Goal: Information Seeking & Learning: Find contact information

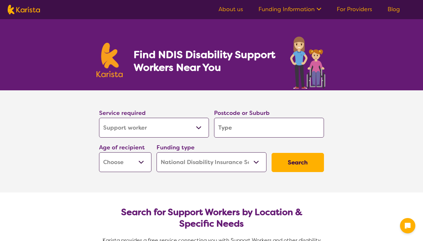
select select "Support worker"
select select "NDIS"
select select "Support worker"
select select "NDIS"
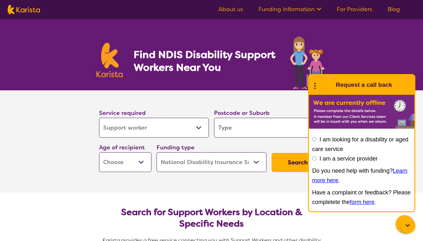
click at [315, 161] on input "I am a service provider" at bounding box center [314, 159] width 4 height 4
radio input "true"
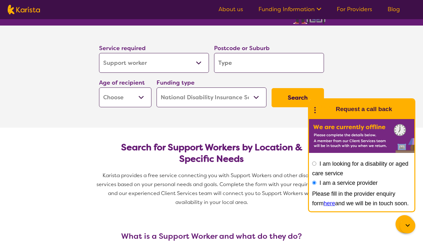
scroll to position [69, 0]
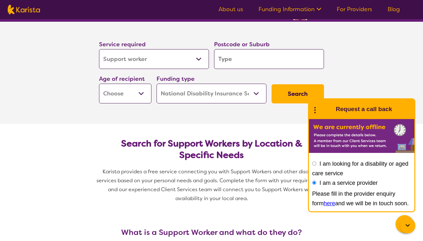
click at [324, 204] on link "here" at bounding box center [330, 204] width 12 height 6
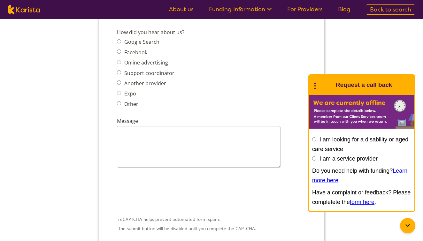
scroll to position [806, 0]
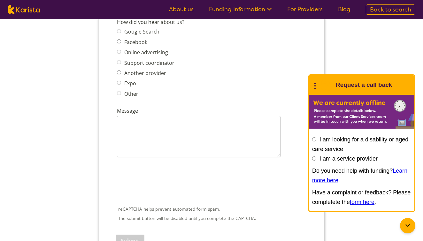
click at [302, 11] on link "For Providers" at bounding box center [306, 9] width 36 height 8
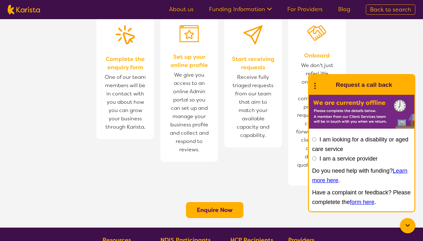
scroll to position [434, 0]
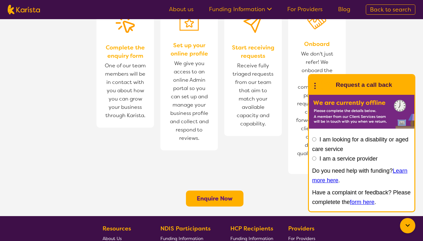
click at [207, 191] on button "Enquire Now" at bounding box center [215, 199] width 58 height 16
click at [314, 160] on input "I am a service provider" at bounding box center [314, 159] width 4 height 4
radio input "true"
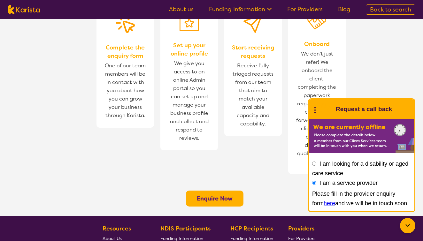
click at [409, 228] on icon at bounding box center [408, 226] width 8 height 8
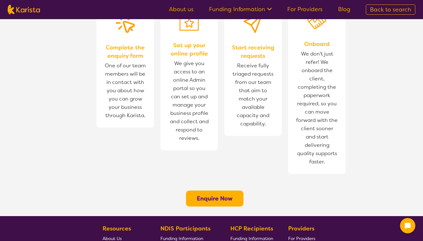
click at [410, 228] on icon at bounding box center [408, 226] width 6 height 6
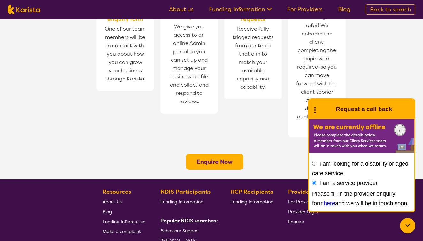
scroll to position [471, 0]
click at [324, 204] on link "here" at bounding box center [330, 204] width 12 height 6
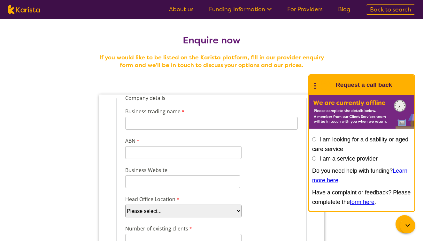
click at [314, 10] on link "For Providers" at bounding box center [306, 9] width 36 height 8
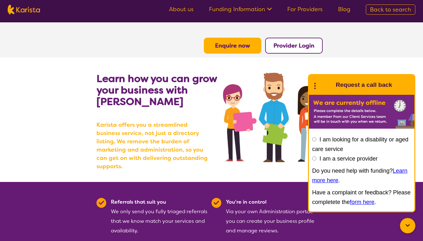
click at [305, 45] on b "Provider Login" at bounding box center [294, 46] width 41 height 8
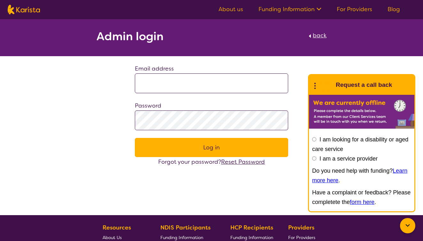
click at [234, 8] on link "About us" at bounding box center [231, 9] width 25 height 8
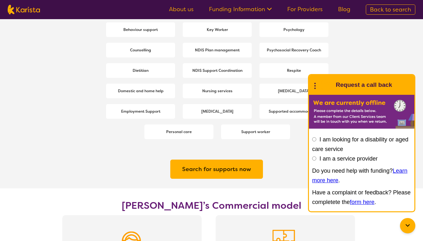
scroll to position [918, 0]
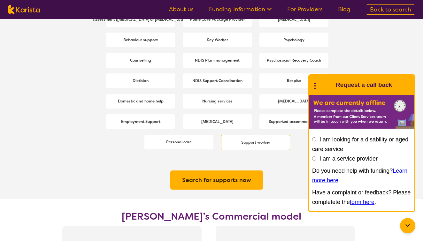
click at [253, 135] on div "Support worker" at bounding box center [255, 142] width 69 height 15
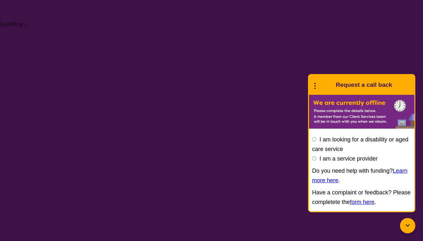
select select "Support worker"
select select "NDIS"
select select "Support worker"
select select "NDIS"
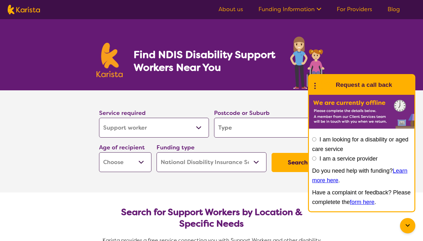
click at [223, 129] on input "search" at bounding box center [269, 128] width 110 height 20
type input "3"
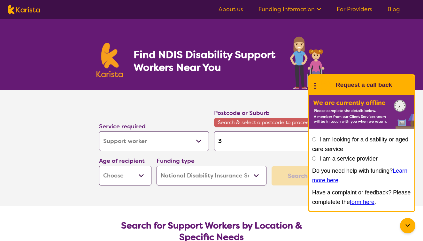
type input "30"
type input "302"
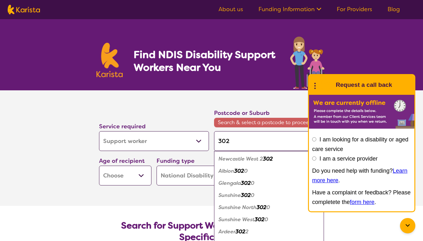
type input "3029"
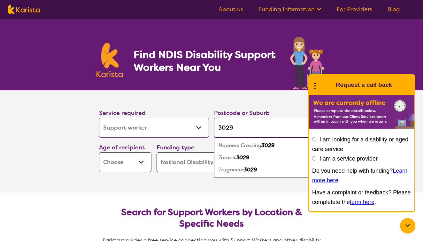
type input "3029"
click at [240, 160] on em "3029" at bounding box center [242, 157] width 13 height 7
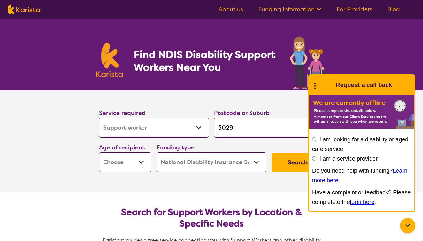
select select "AD"
select select "i-don-t-know"
select select "NDIS"
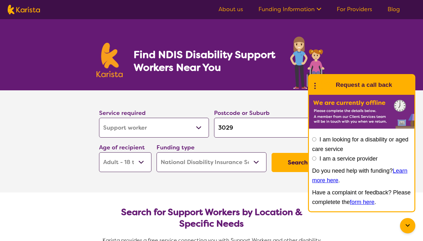
select select "NDIS"
click at [301, 164] on button "Search" at bounding box center [298, 162] width 52 height 19
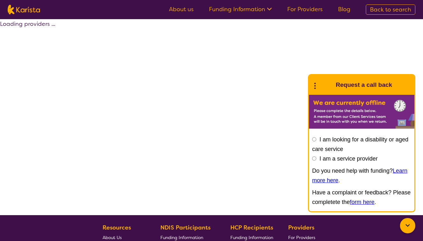
select select "by_score"
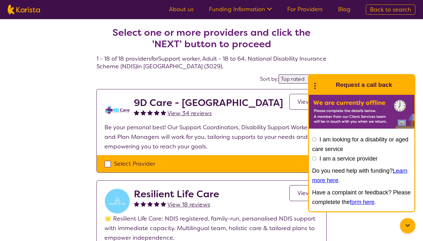
click at [301, 105] on span "View" at bounding box center [304, 102] width 13 height 8
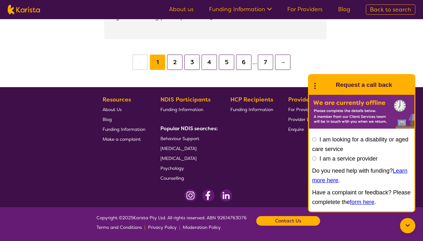
scroll to position [1179, 0]
